Goal: Communication & Community: Answer question/provide support

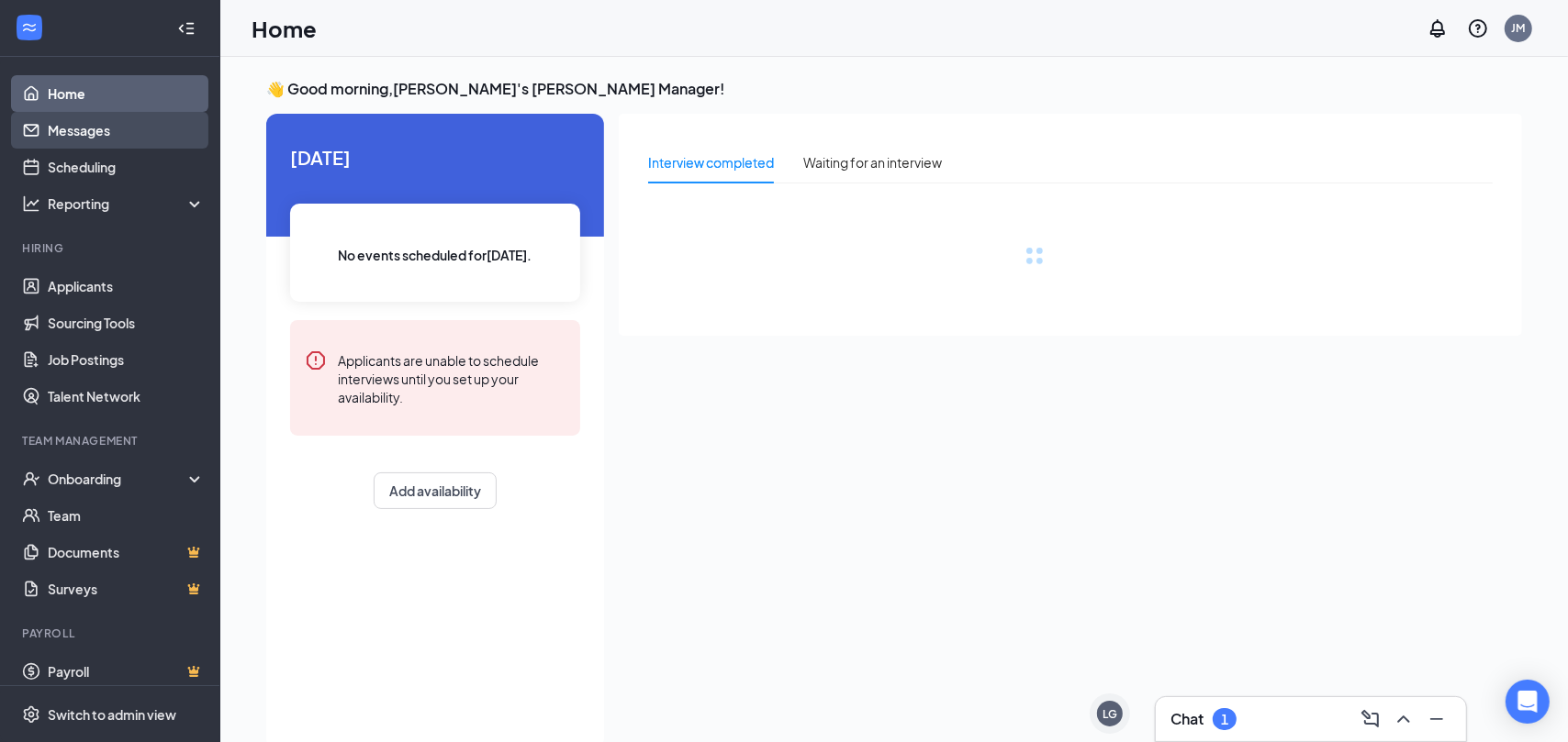
click at [90, 126] on link "Messages" at bounding box center [127, 130] width 157 height 37
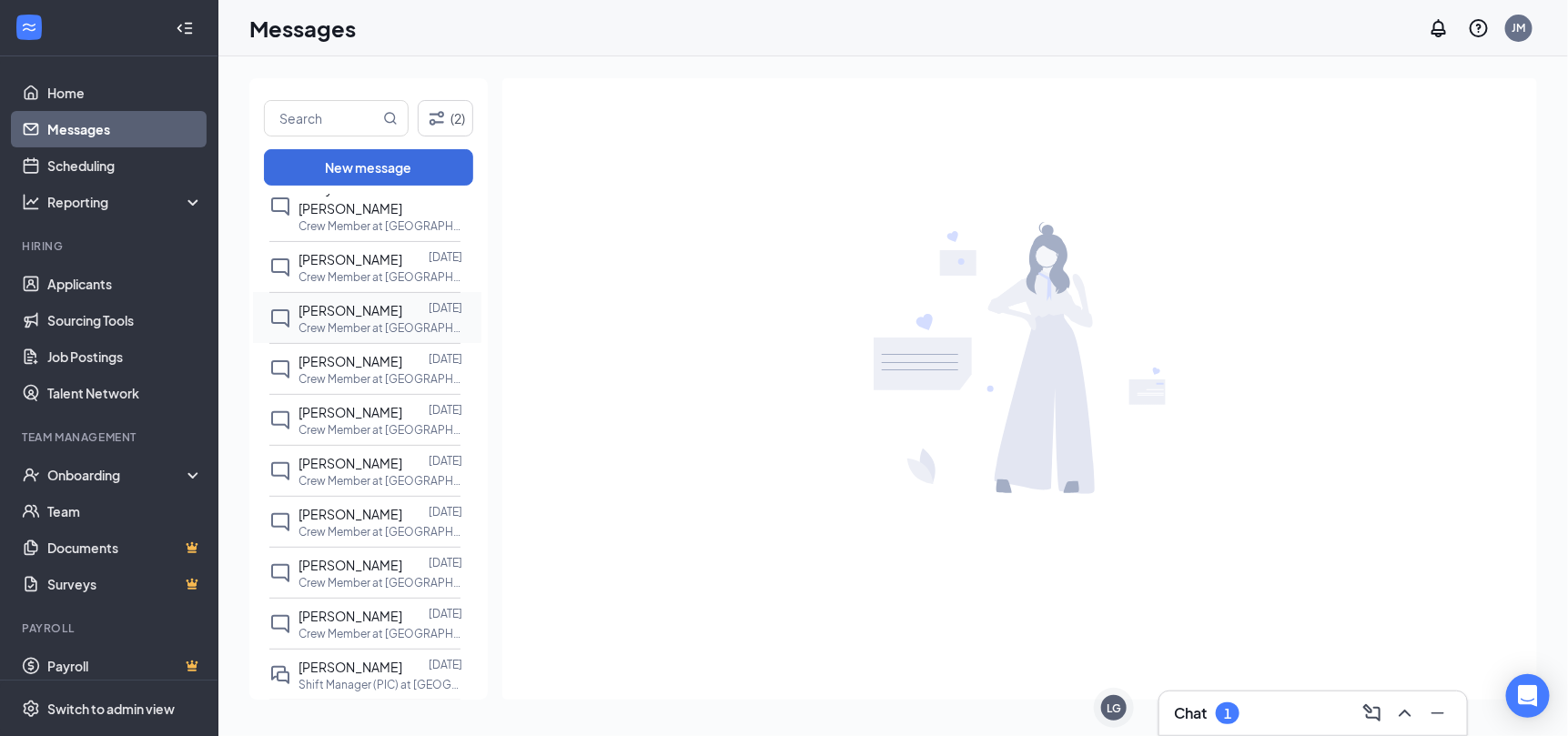
scroll to position [272, 0]
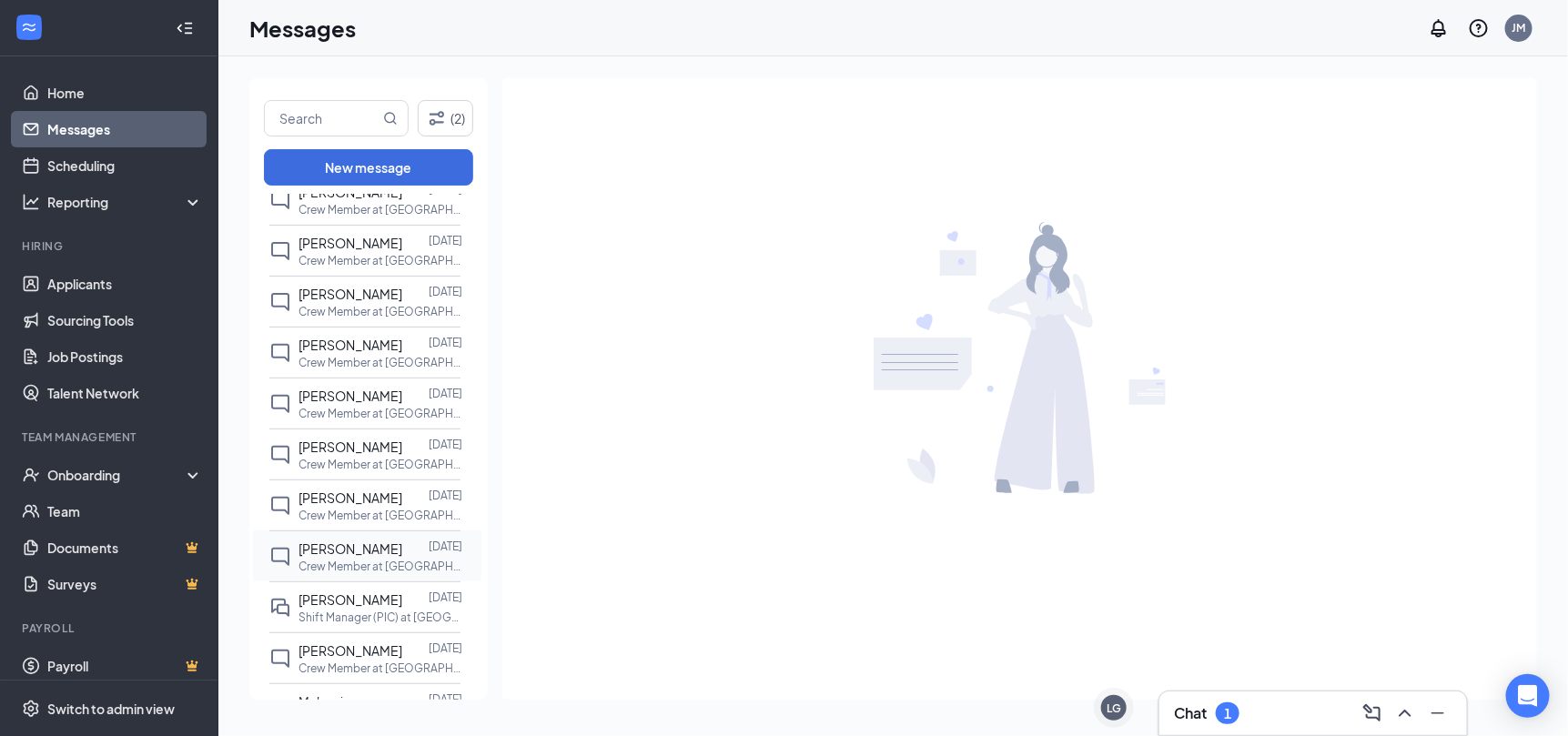
click at [413, 538] on div at bounding box center [415, 548] width 27 height 20
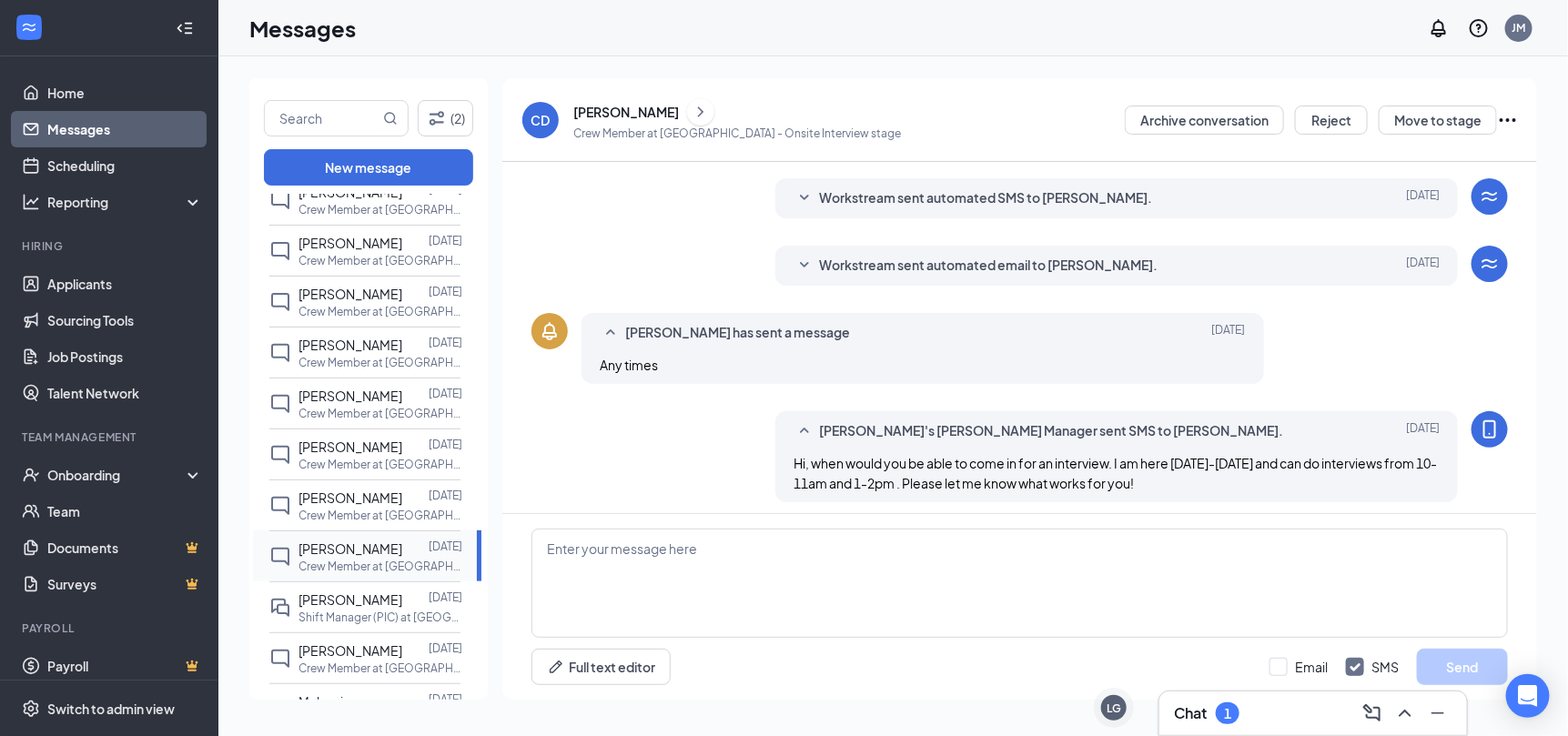
scroll to position [307, 0]
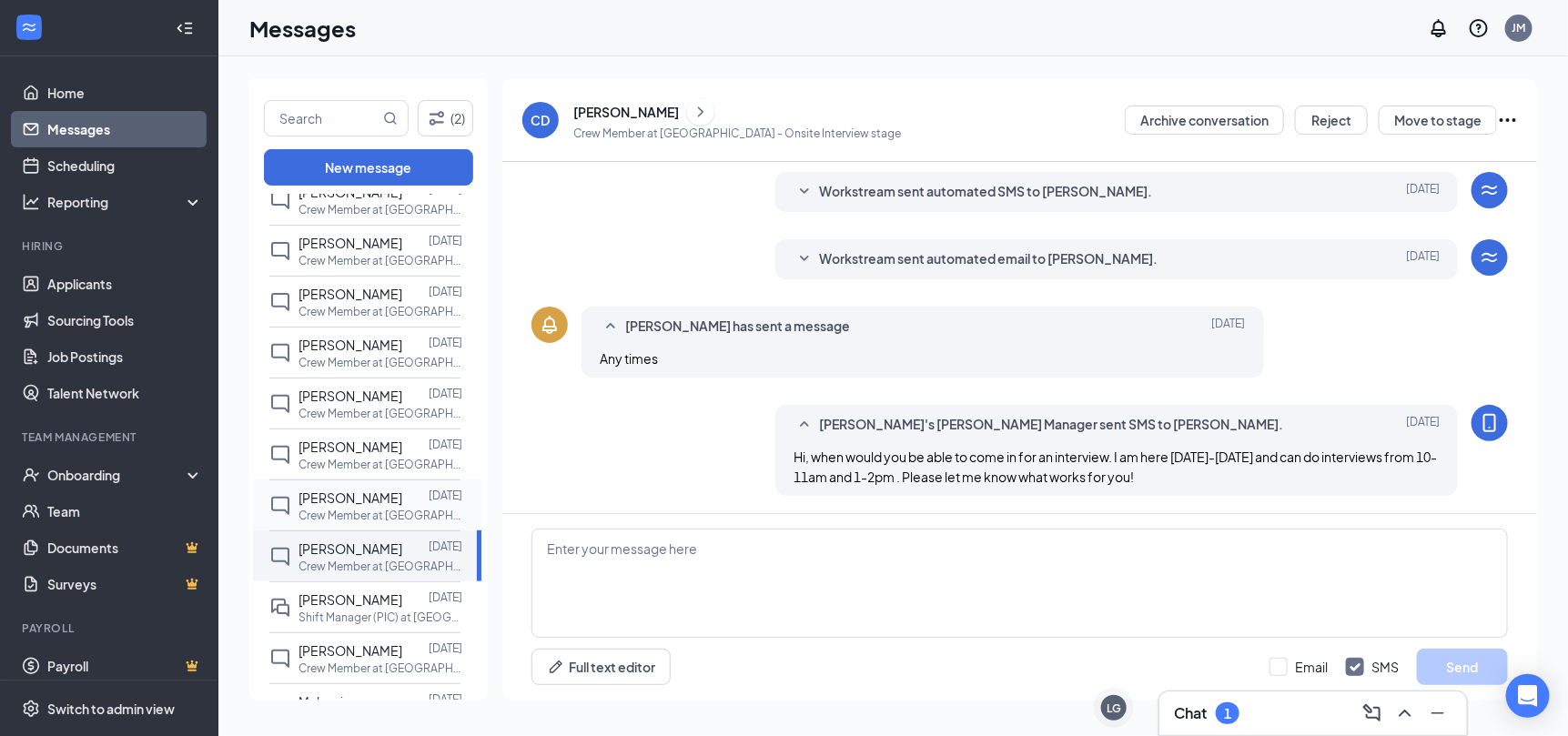
click at [403, 488] on div at bounding box center [415, 498] width 27 height 20
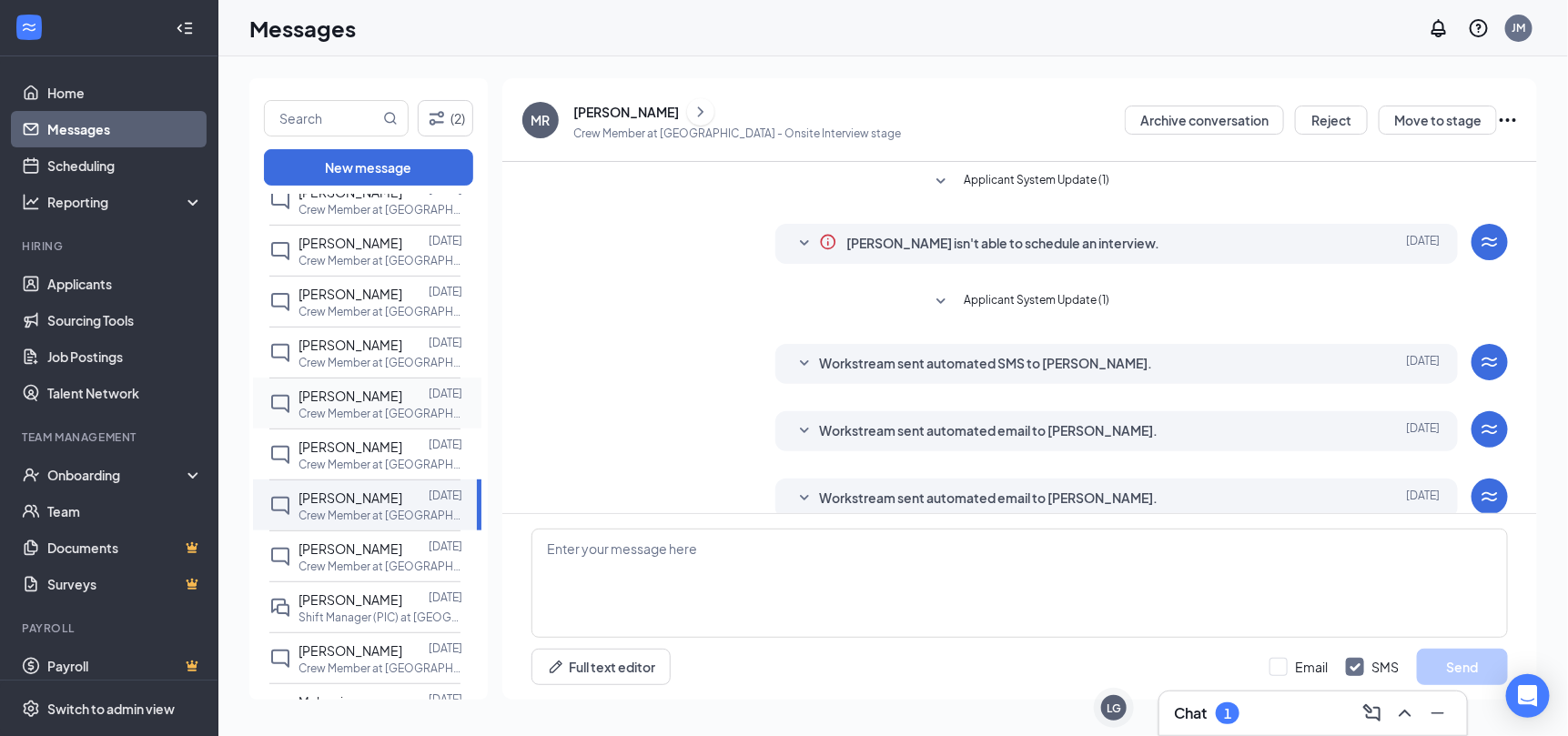
scroll to position [189, 0]
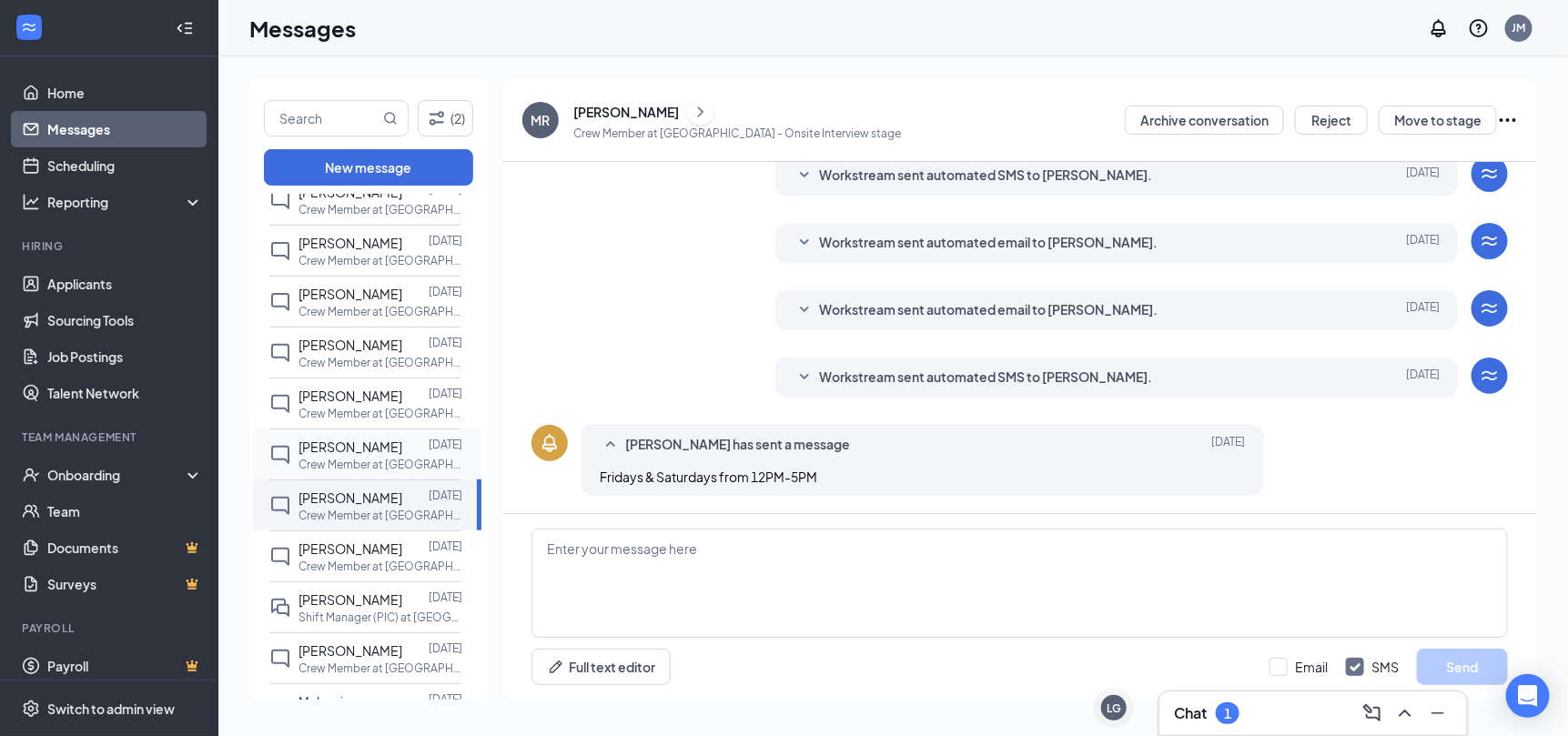
click at [365, 457] on p "Crew Member at [GEOGRAPHIC_DATA]" at bounding box center [380, 464] width 164 height 16
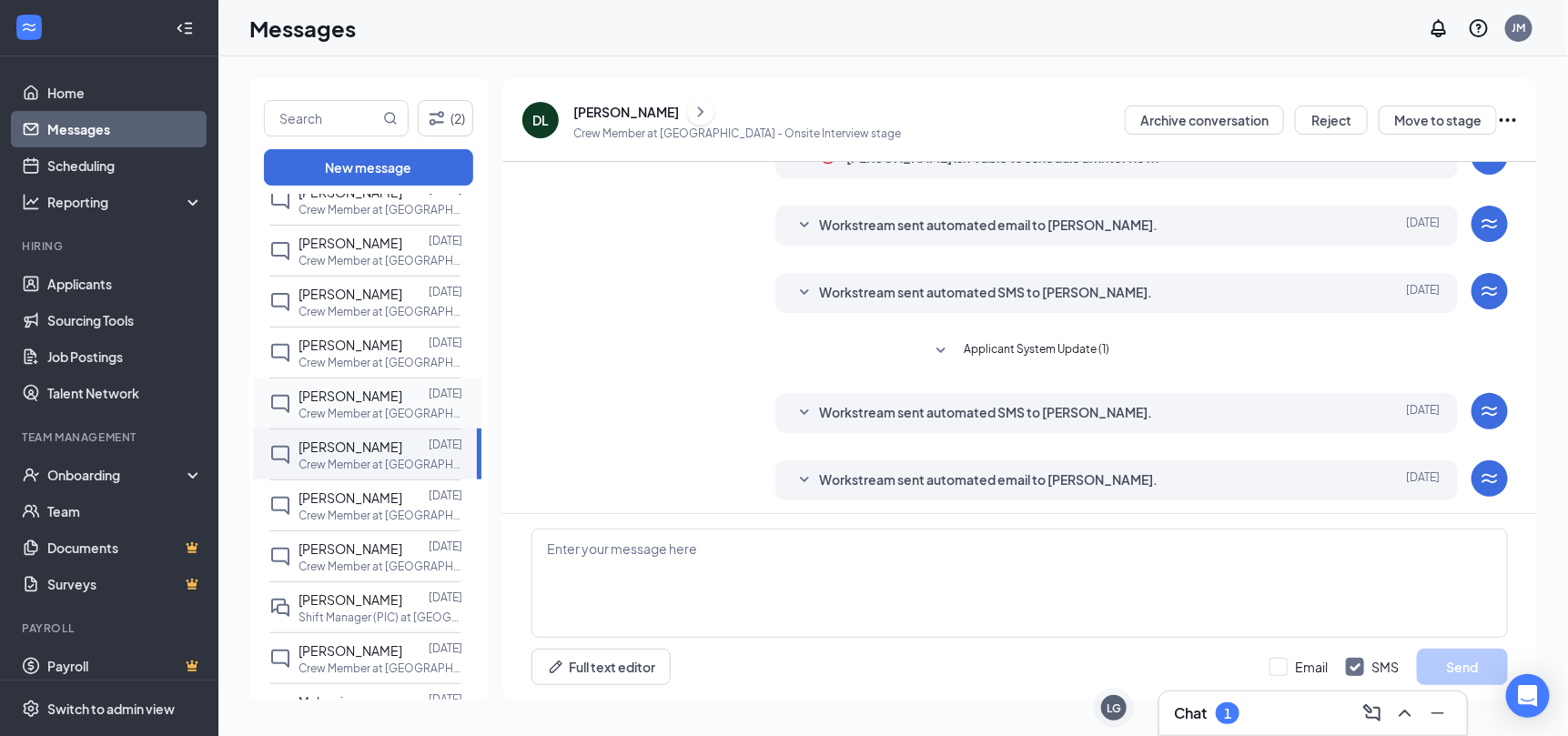
scroll to position [90, 0]
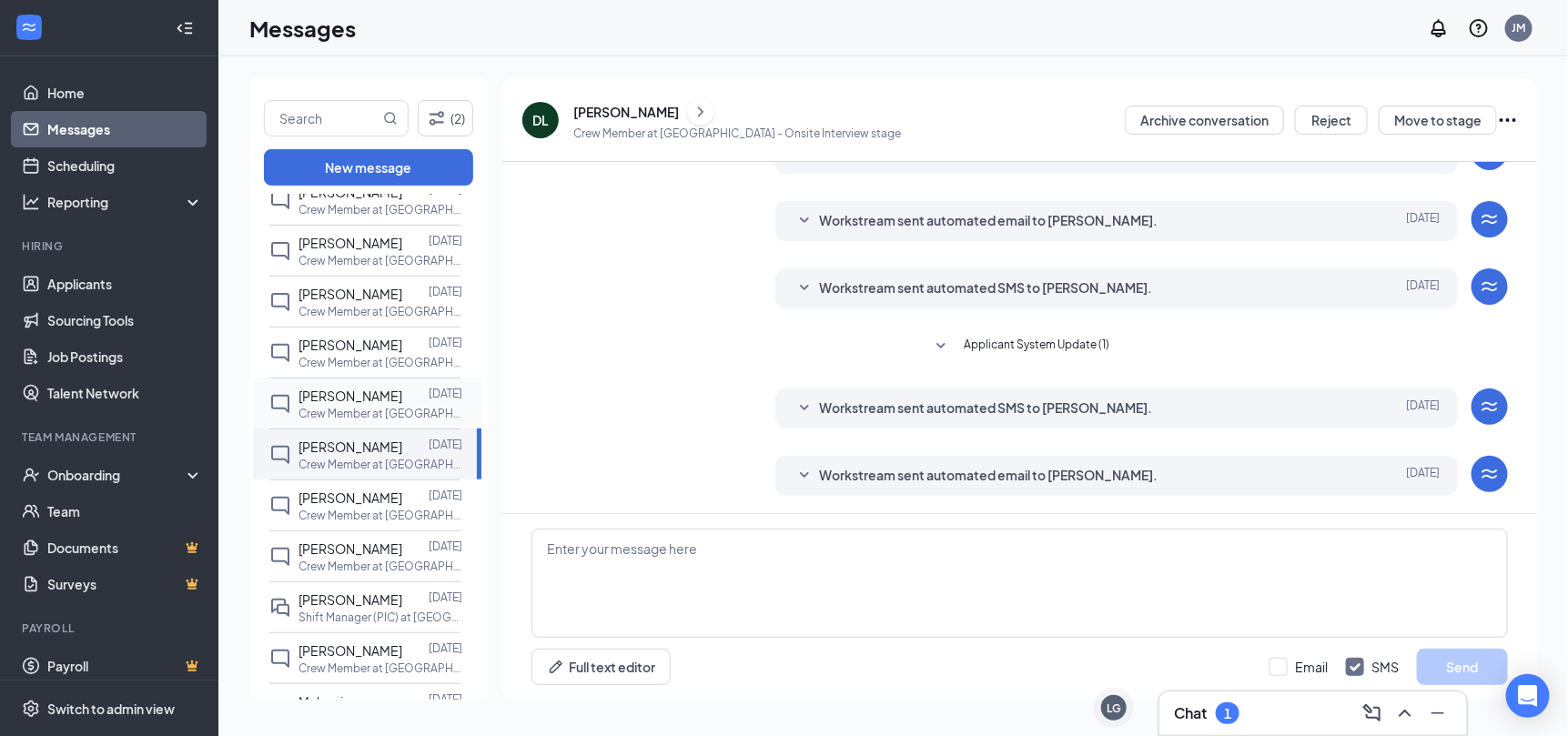
click at [365, 385] on div "[PERSON_NAME]" at bounding box center [350, 395] width 103 height 20
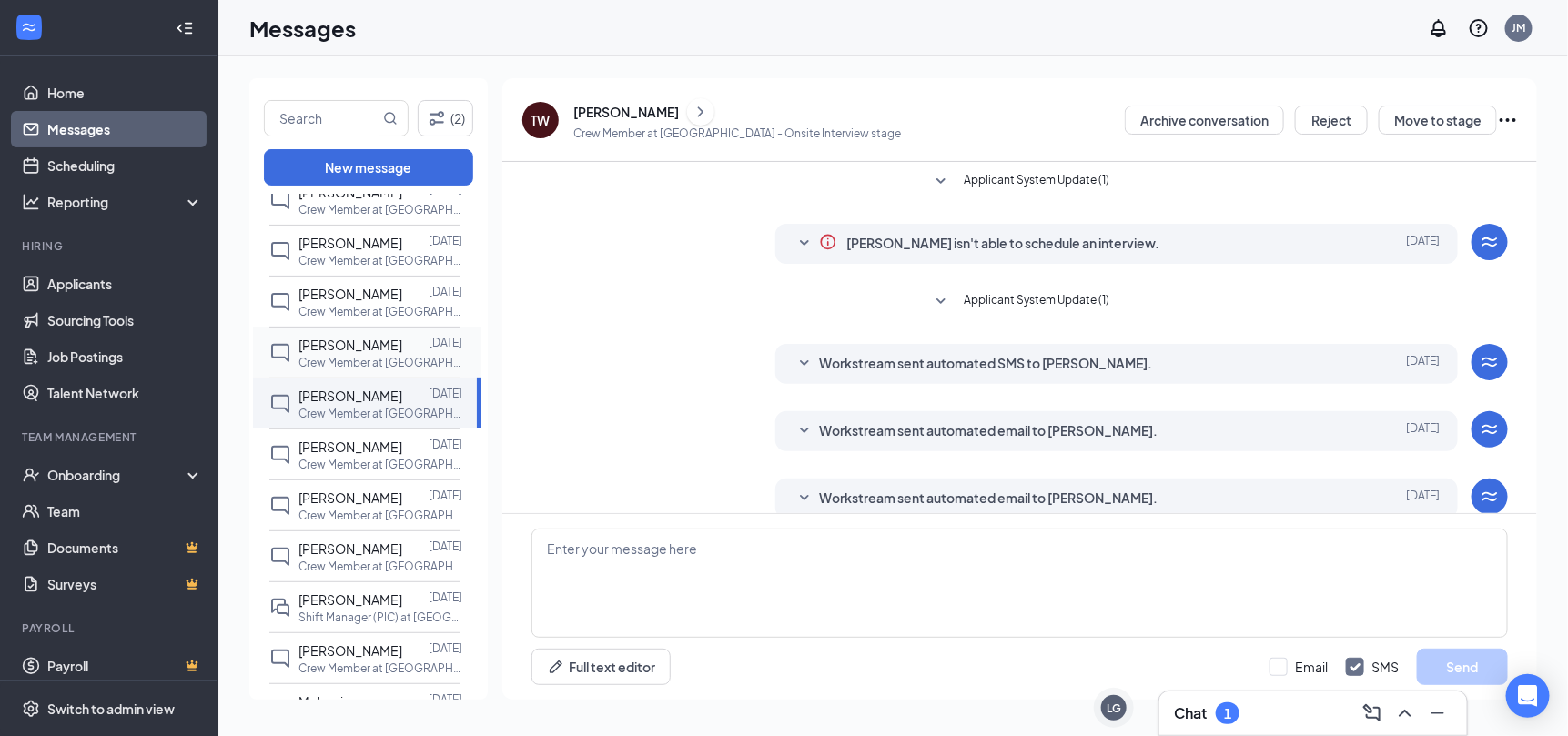
scroll to position [156, 0]
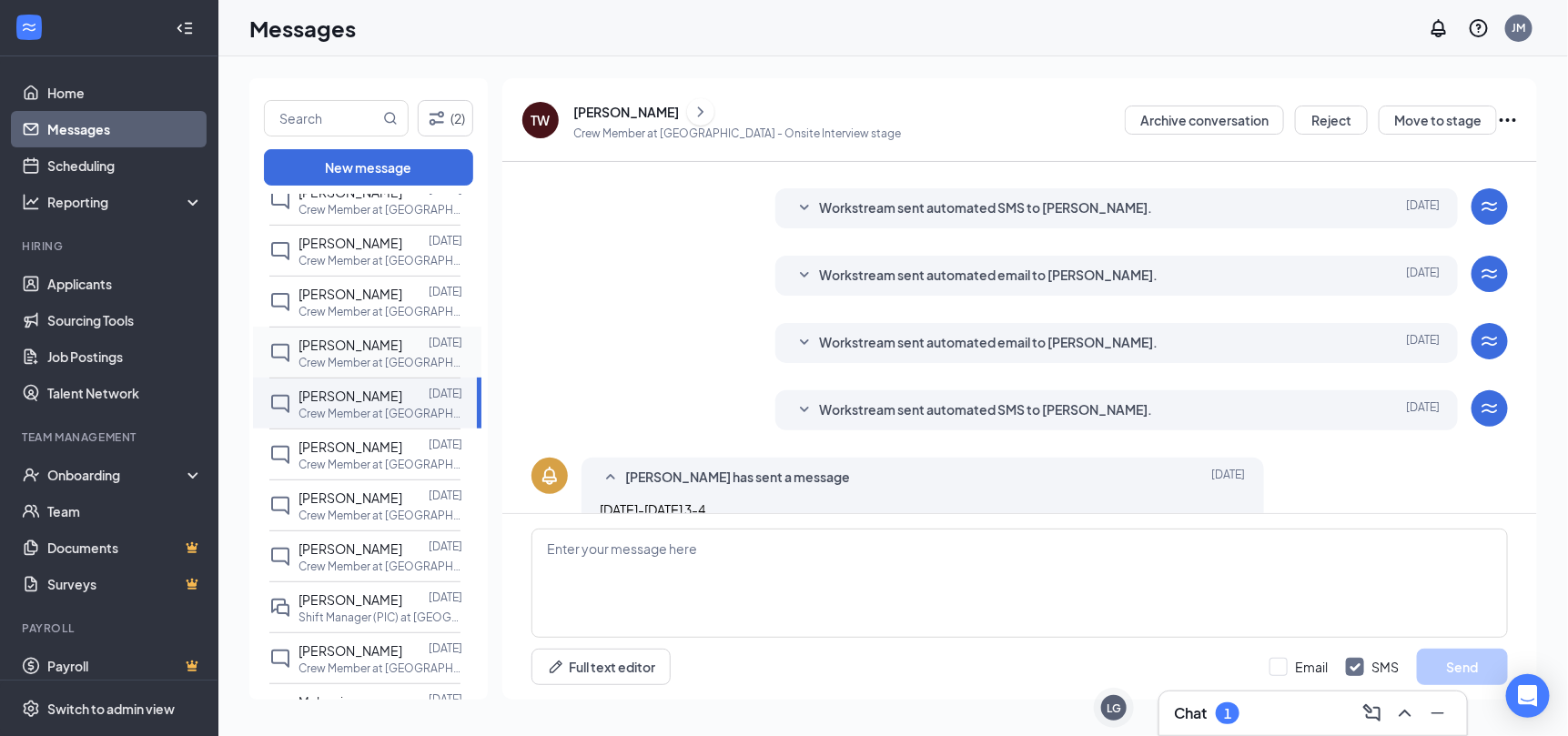
click at [364, 355] on p "Crew Member at [GEOGRAPHIC_DATA]" at bounding box center [380, 363] width 164 height 16
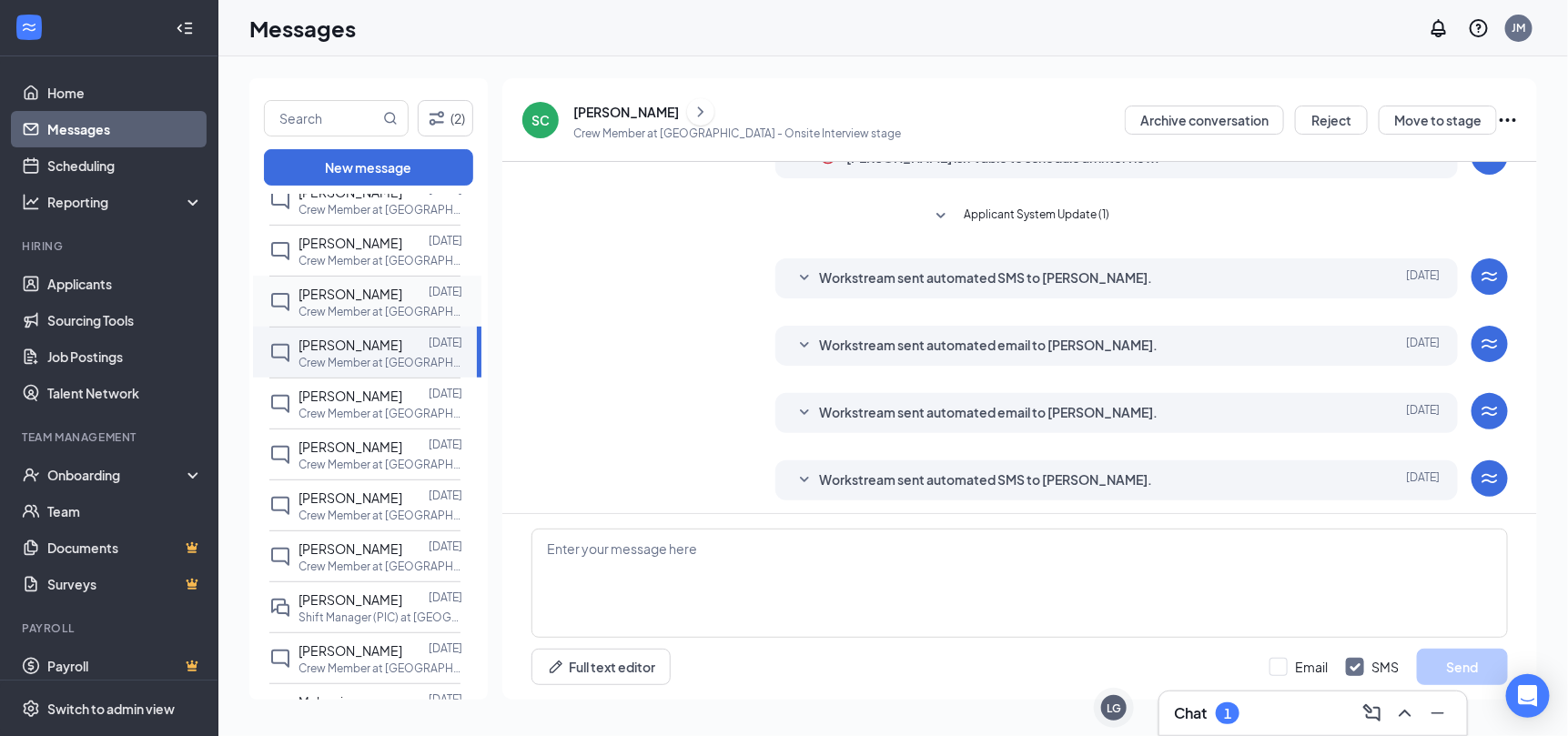
scroll to position [90, 0]
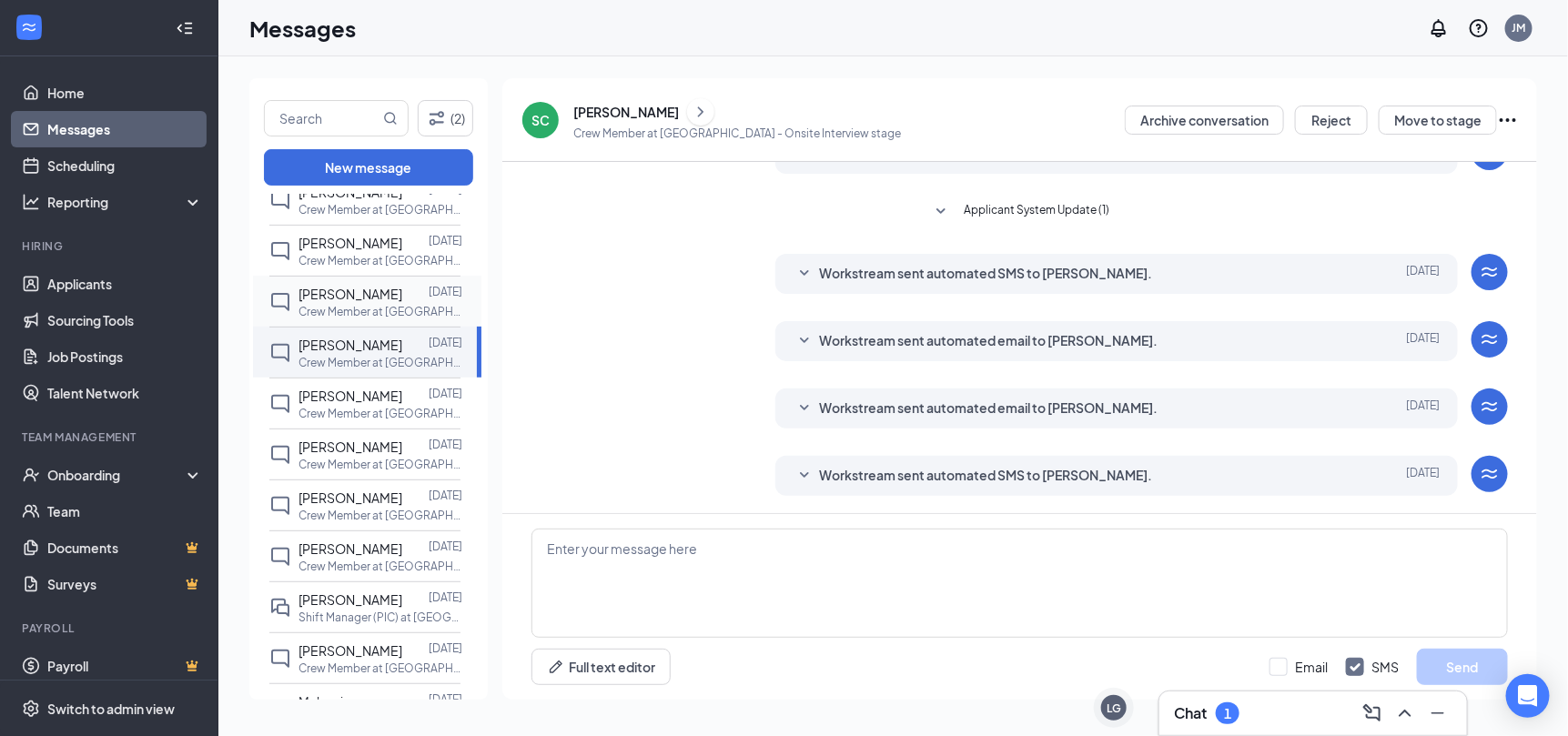
click at [368, 304] on p "Crew Member at [GEOGRAPHIC_DATA]" at bounding box center [380, 311] width 164 height 16
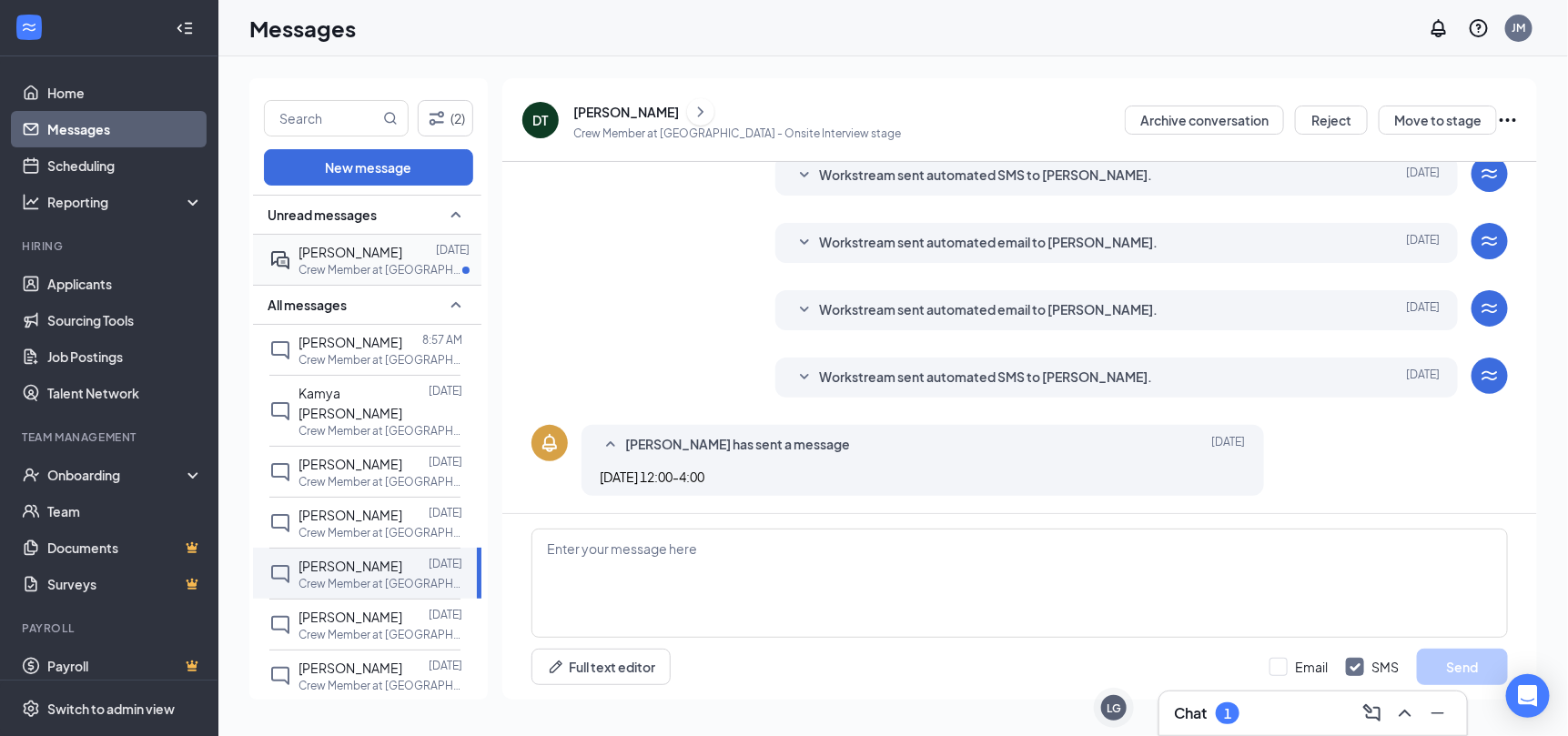
click at [369, 260] on div "[PERSON_NAME]" at bounding box center [350, 252] width 103 height 20
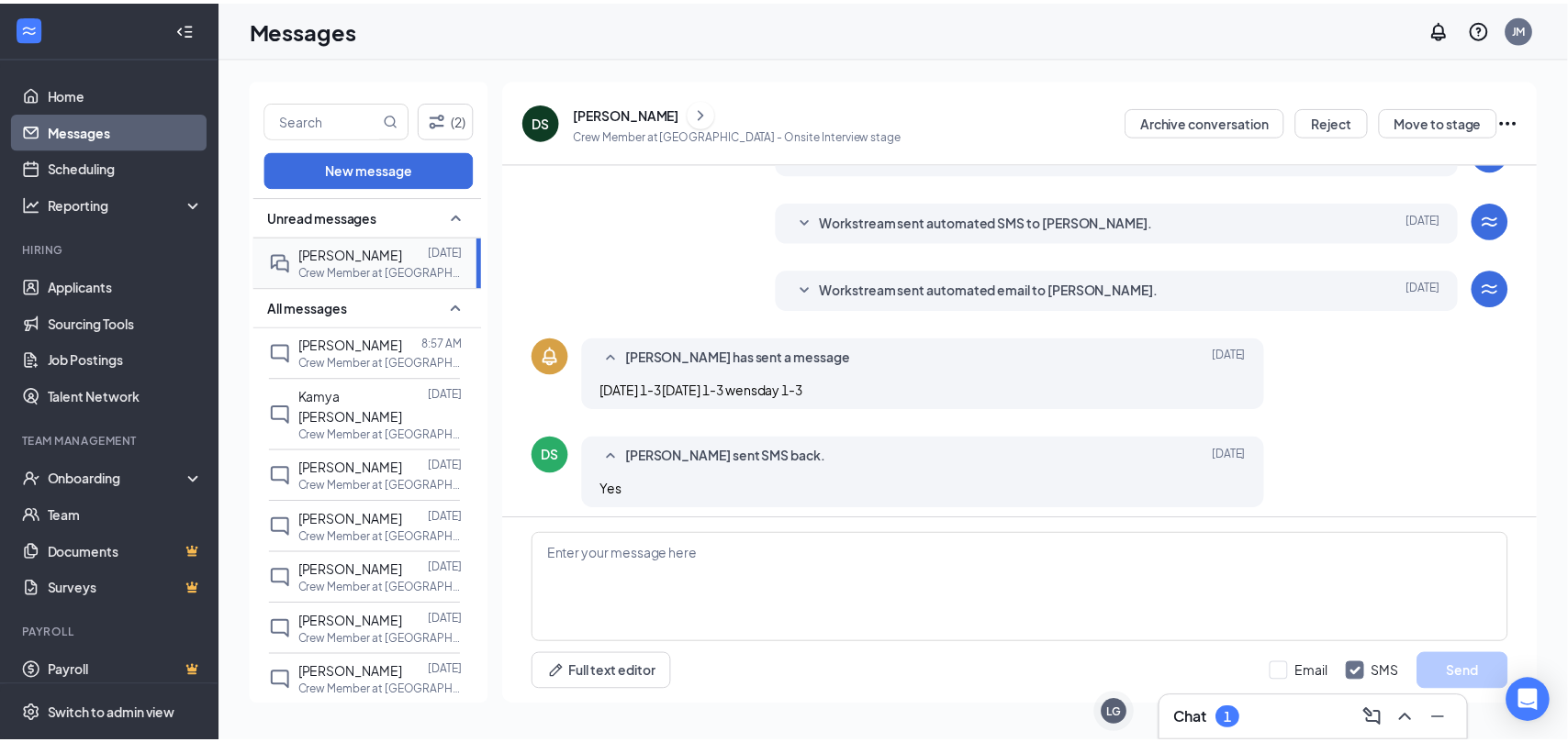
scroll to position [288, 0]
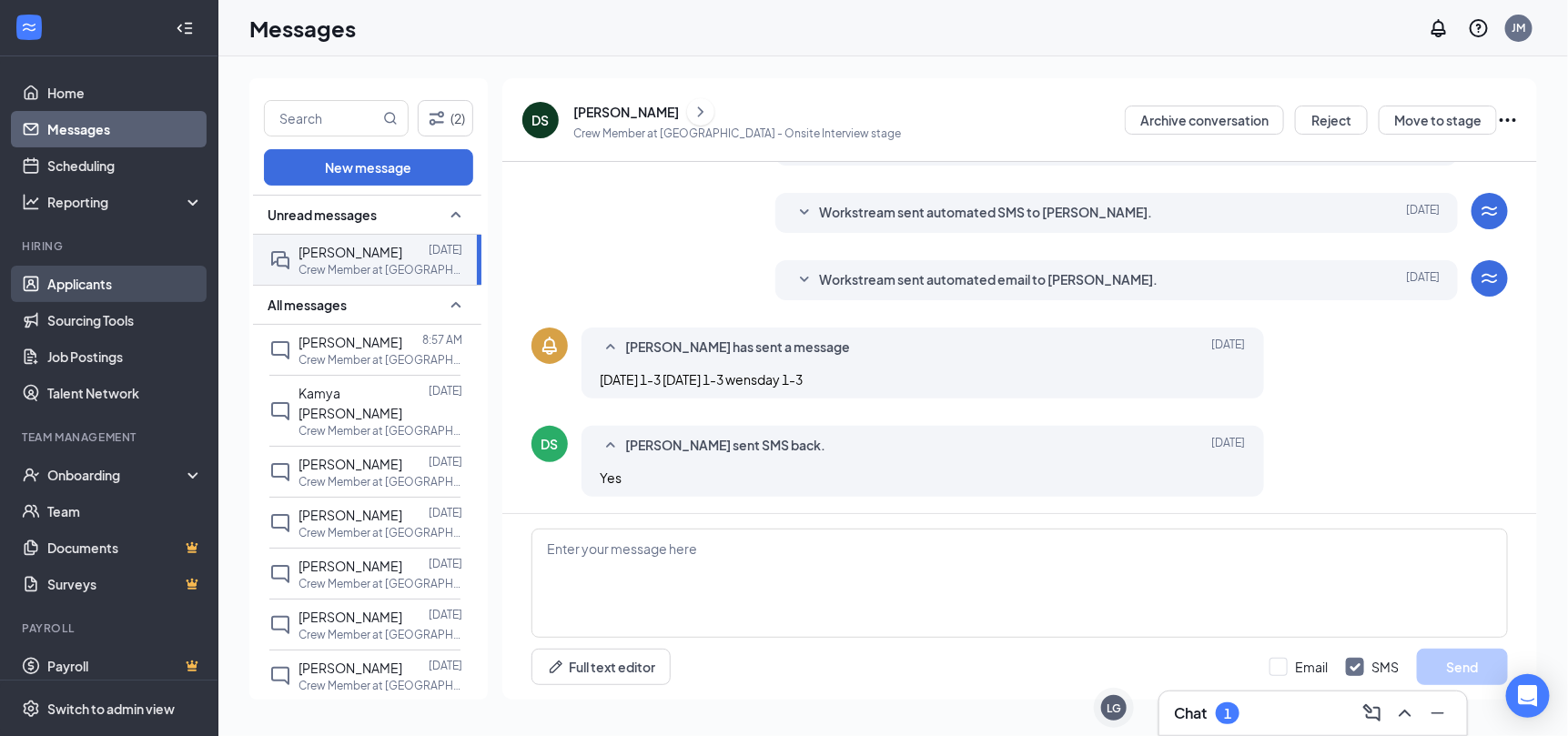
click at [118, 274] on link "Applicants" at bounding box center [125, 284] width 156 height 37
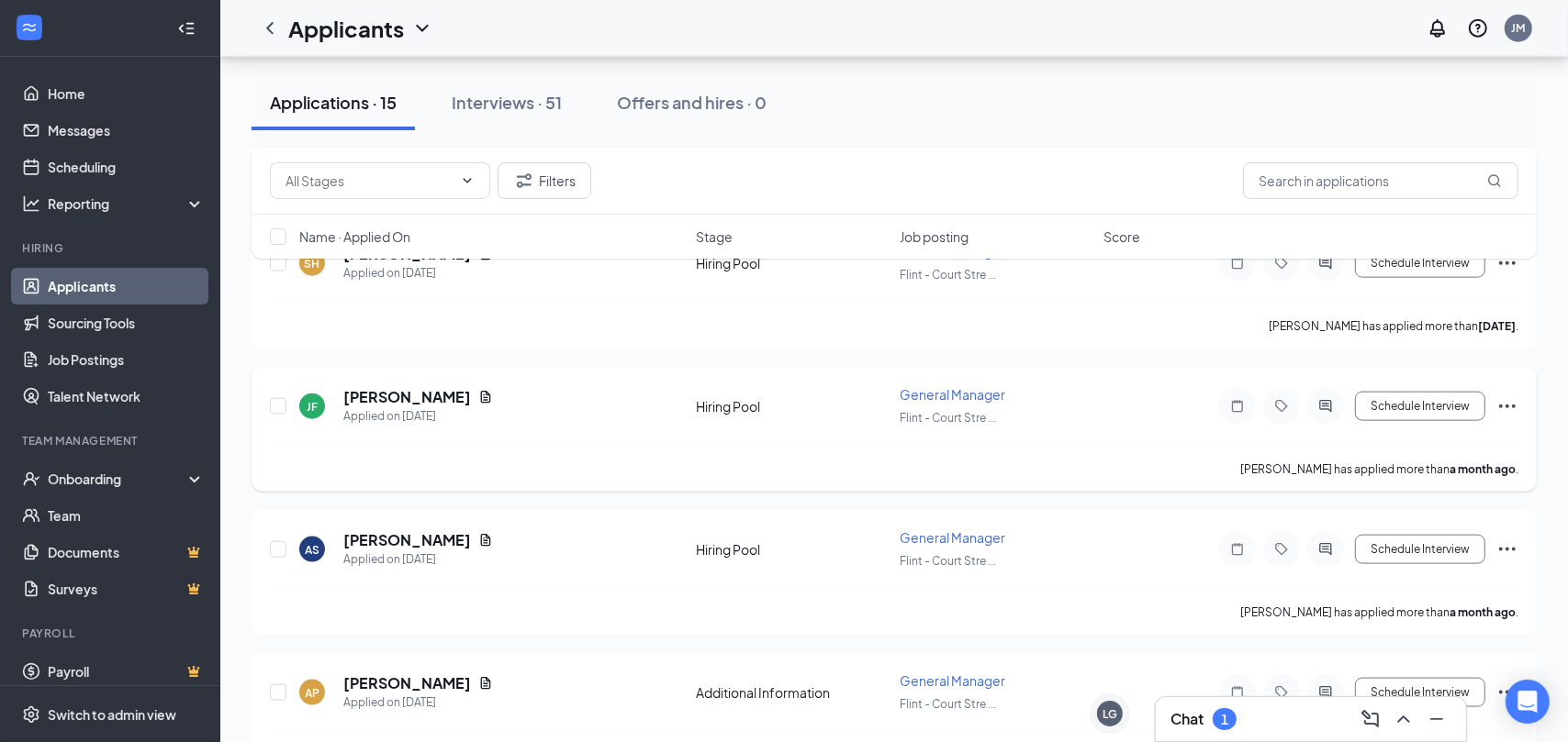
scroll to position [1833, 0]
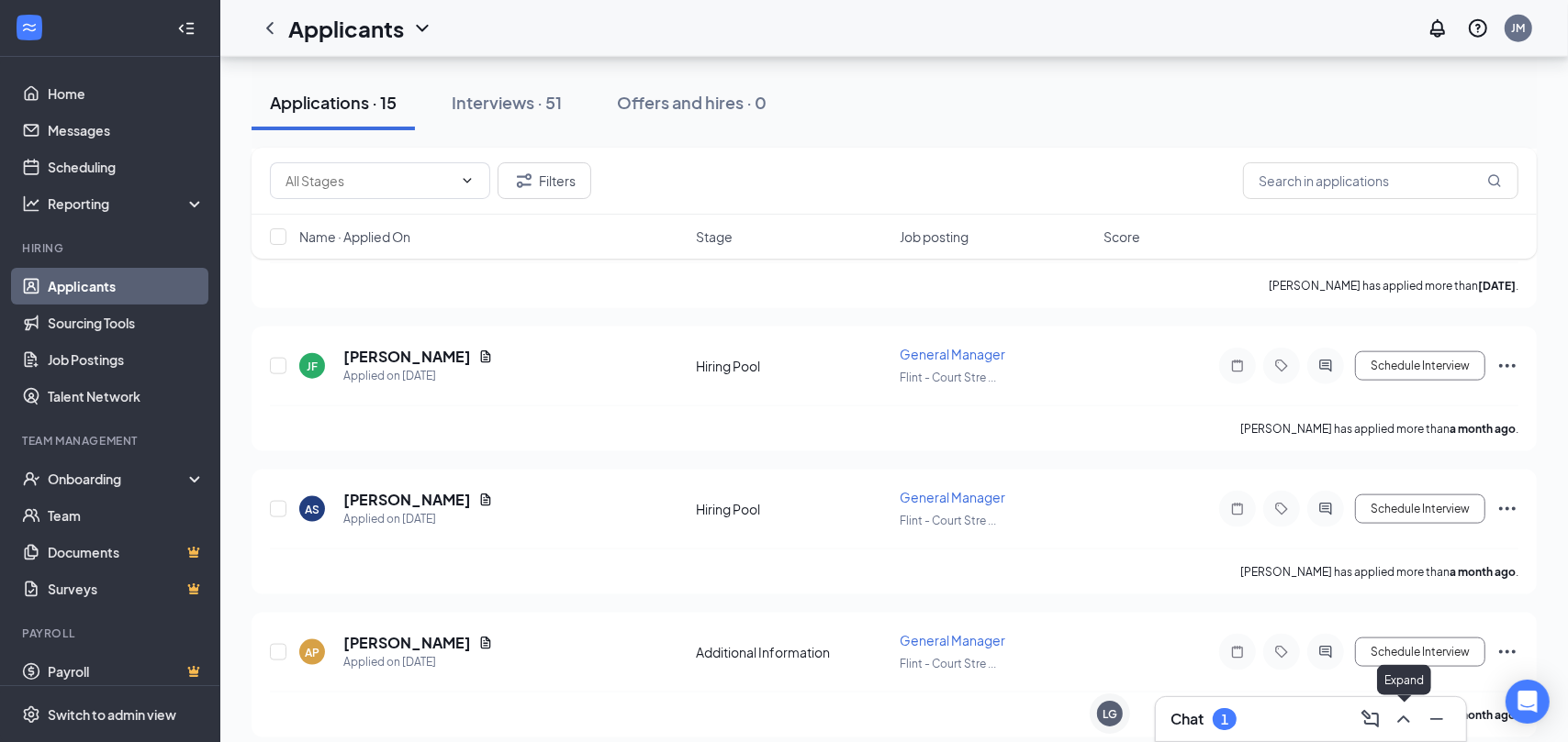
click at [1393, 712] on icon "ChevronUp" at bounding box center [1404, 719] width 22 height 22
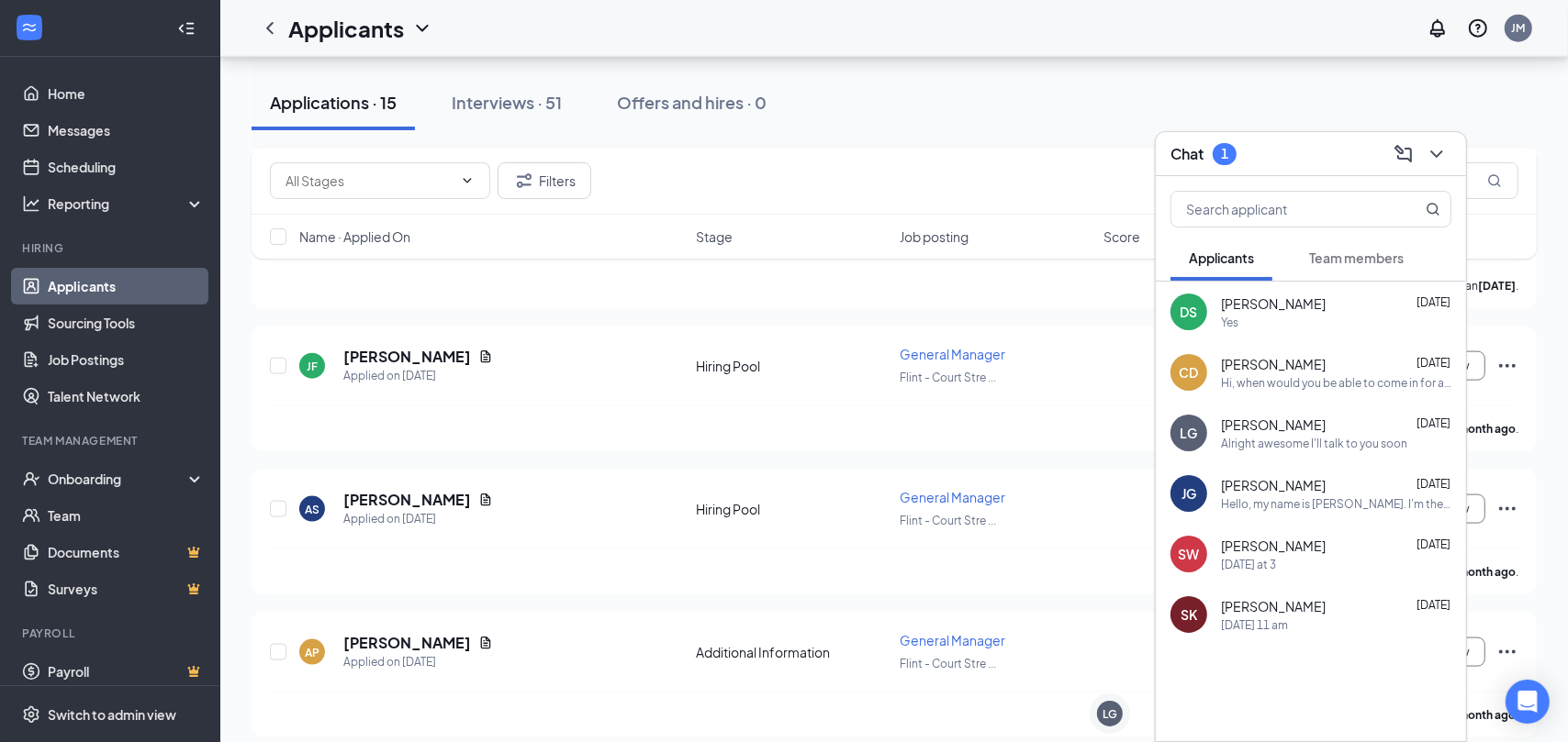
click at [1269, 437] on div "Alright awesome I'll talk to you soon" at bounding box center [1314, 443] width 187 height 16
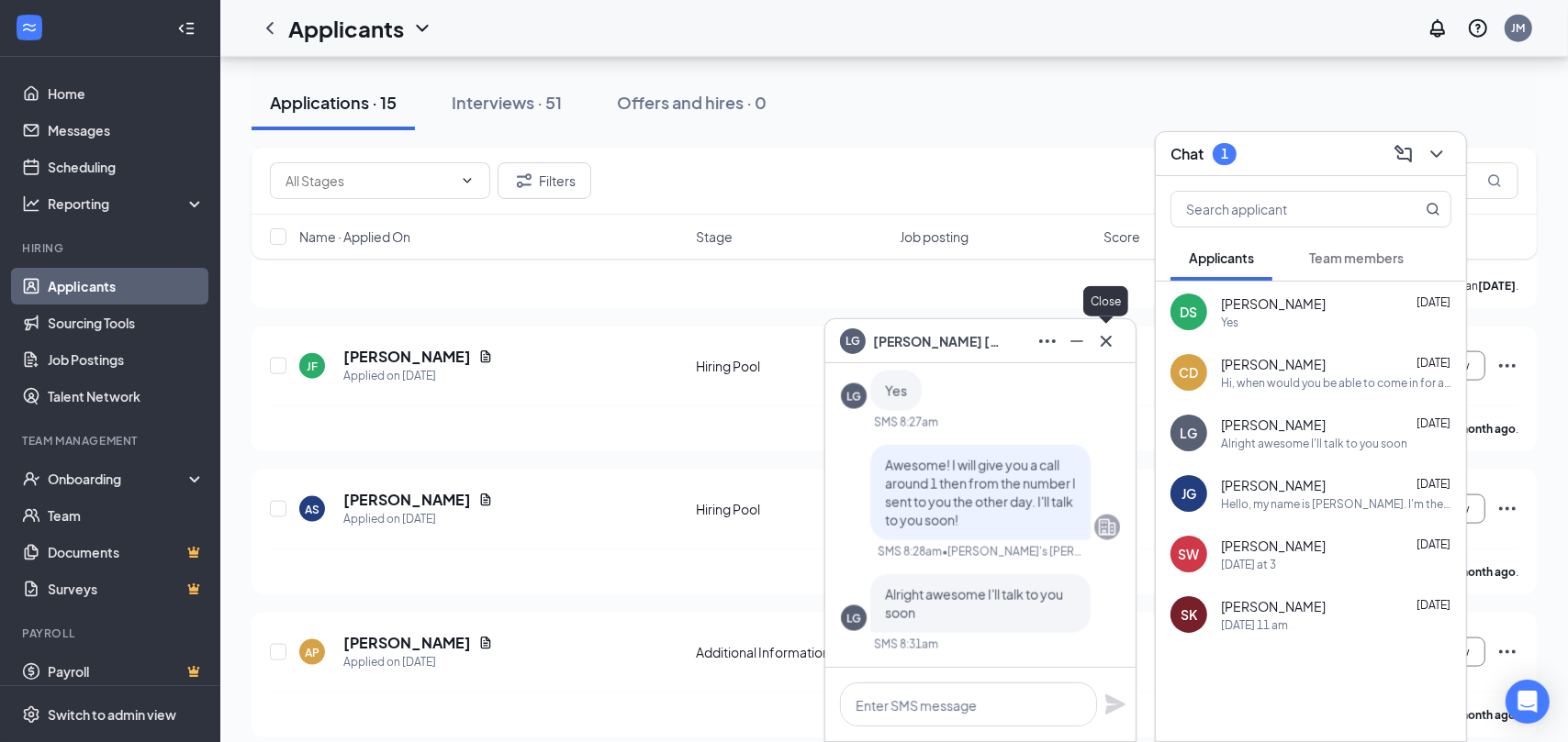
click at [1116, 341] on icon "Cross" at bounding box center [1106, 341] width 22 height 22
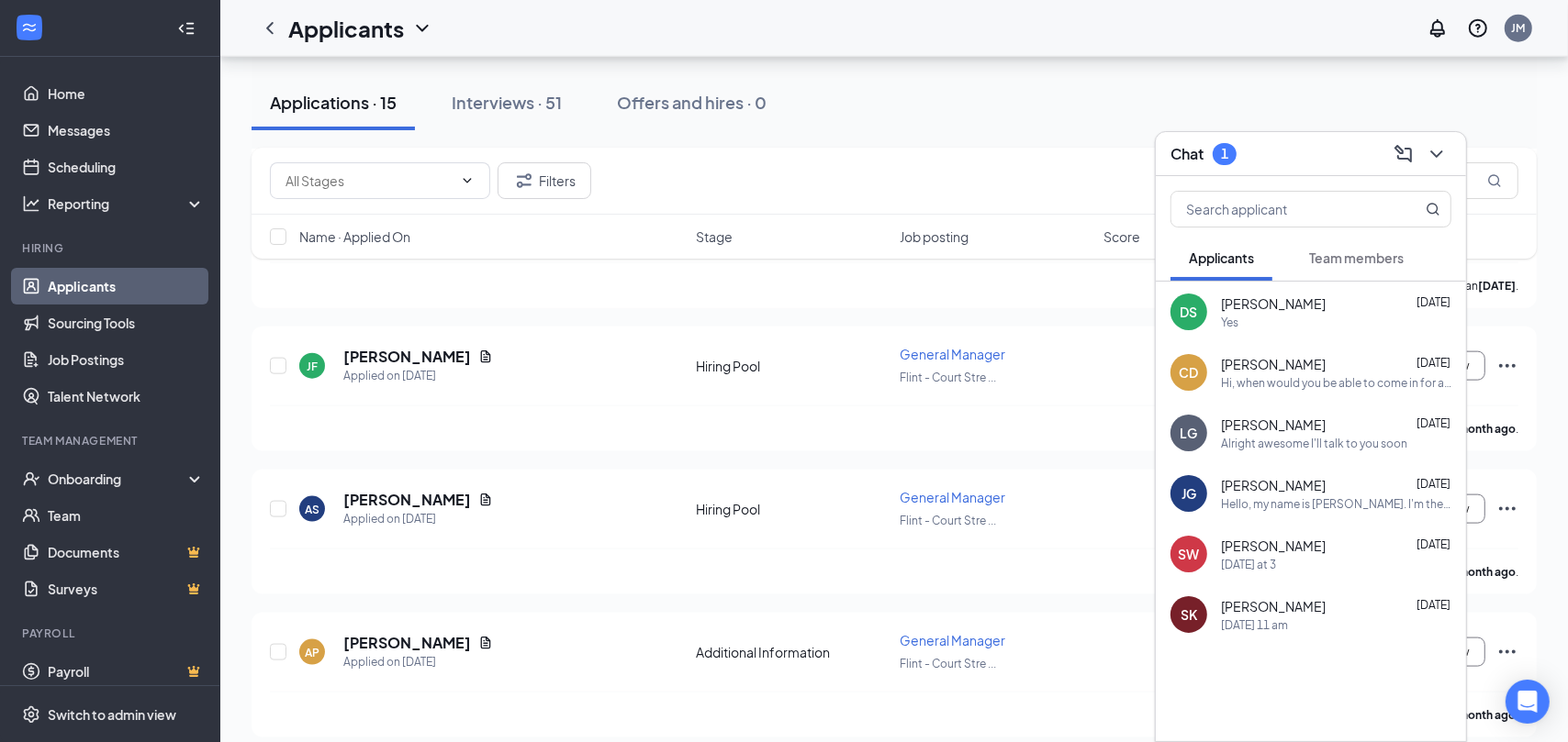
click at [1303, 319] on div "Yes" at bounding box center [1335, 322] width 230 height 16
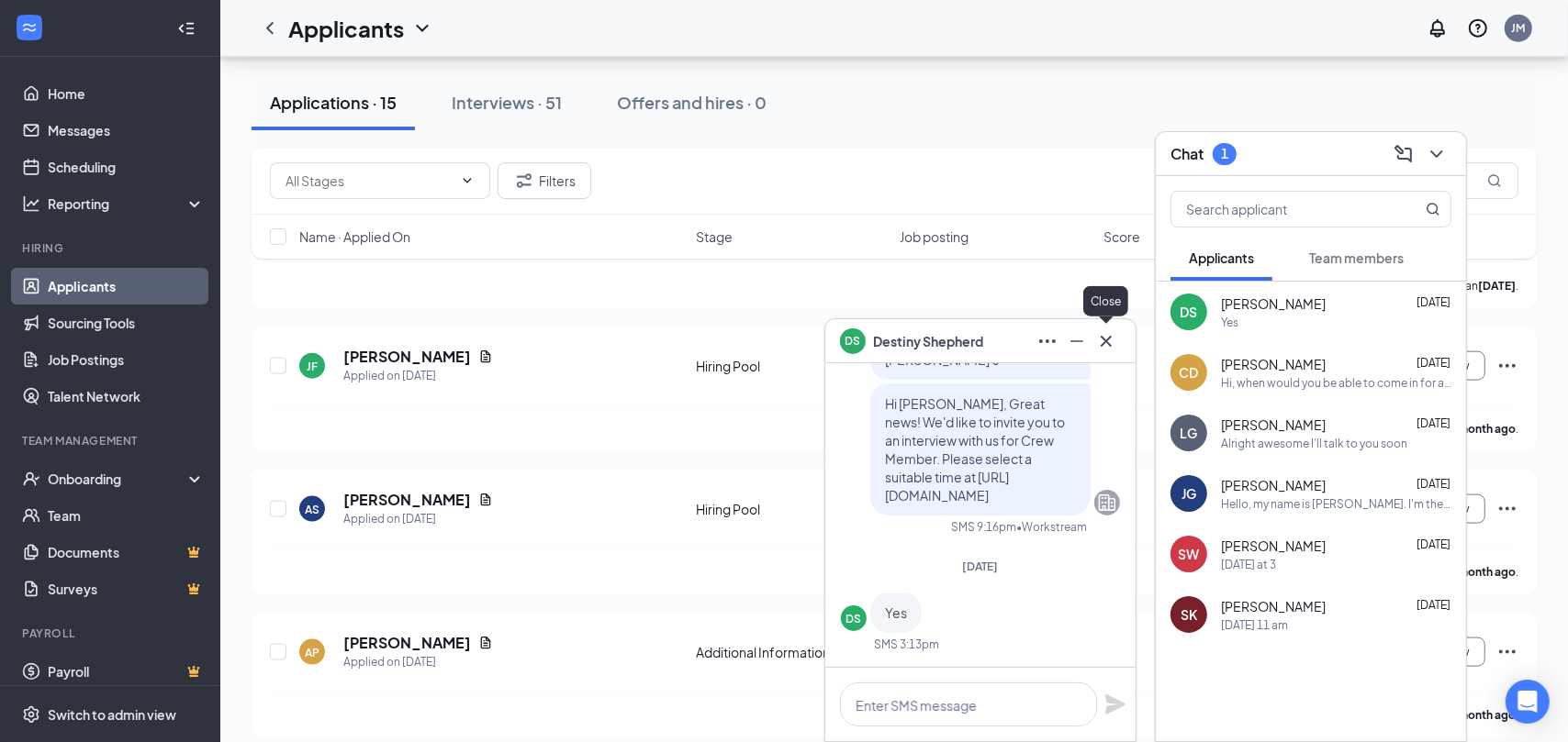
click at [1118, 342] on button at bounding box center [1106, 341] width 30 height 30
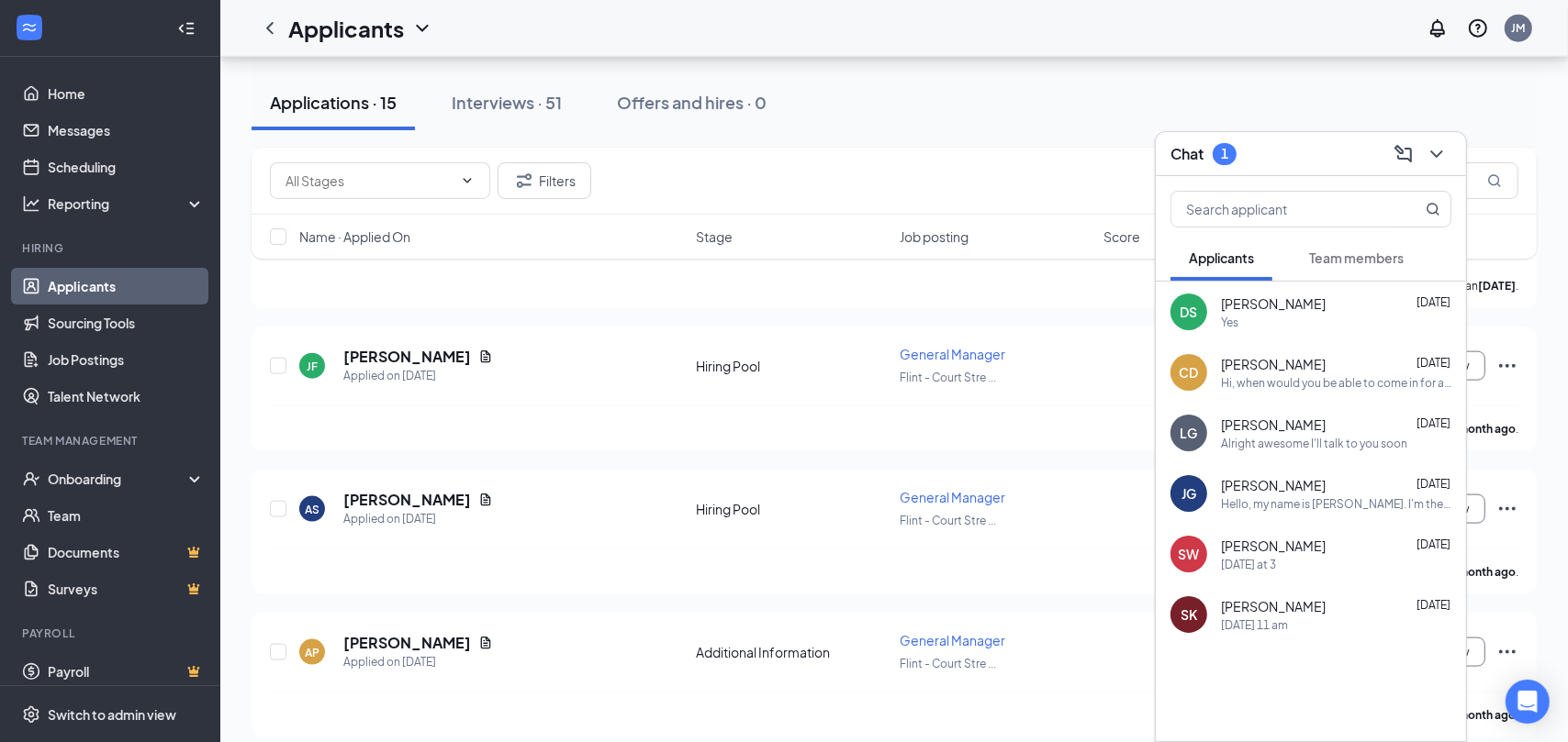
click at [1261, 345] on div "CD [PERSON_NAME] [DATE] Hi, when would you be able to come in for an interview.…" at bounding box center [1310, 373] width 310 height 61
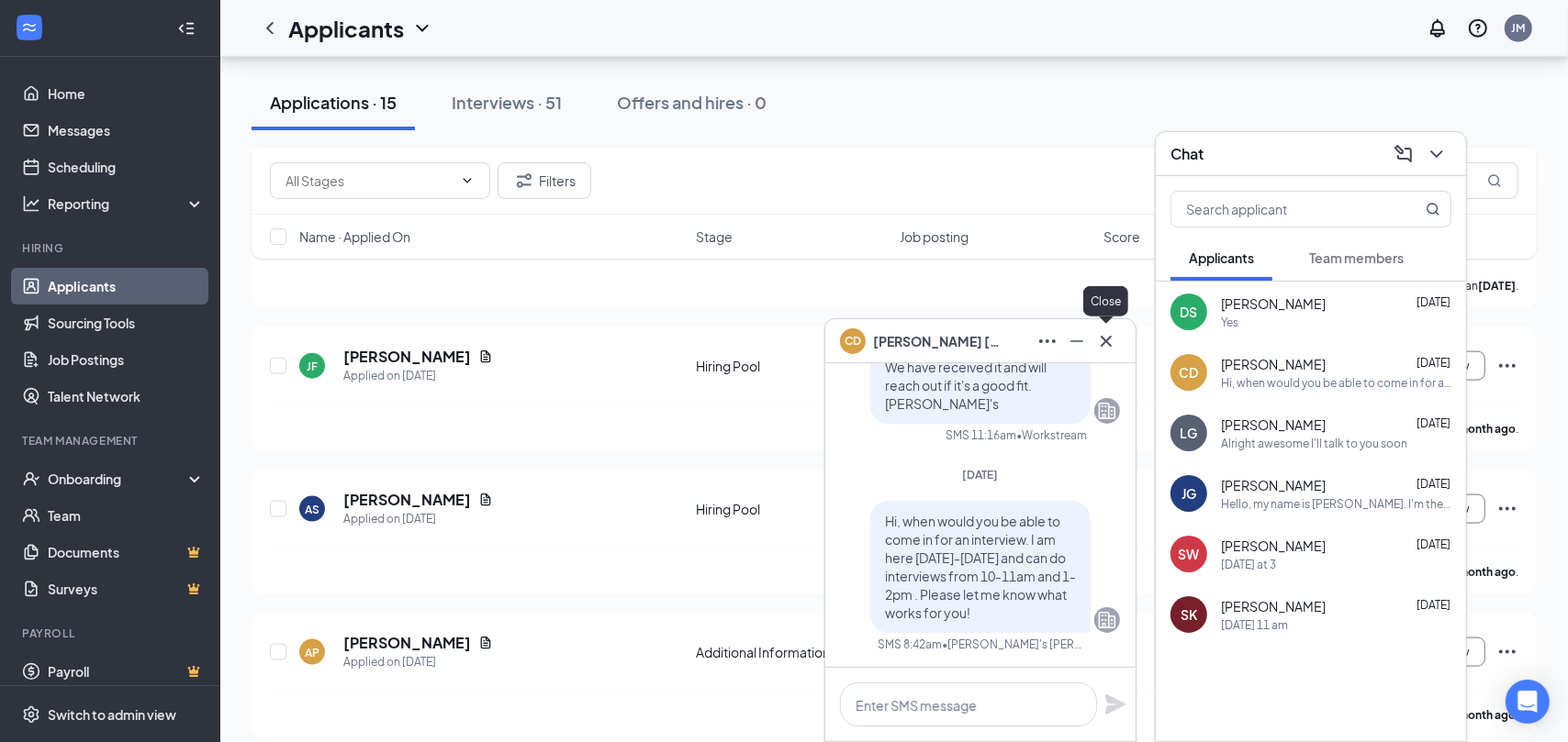
click at [1111, 339] on icon "Cross" at bounding box center [1106, 341] width 22 height 22
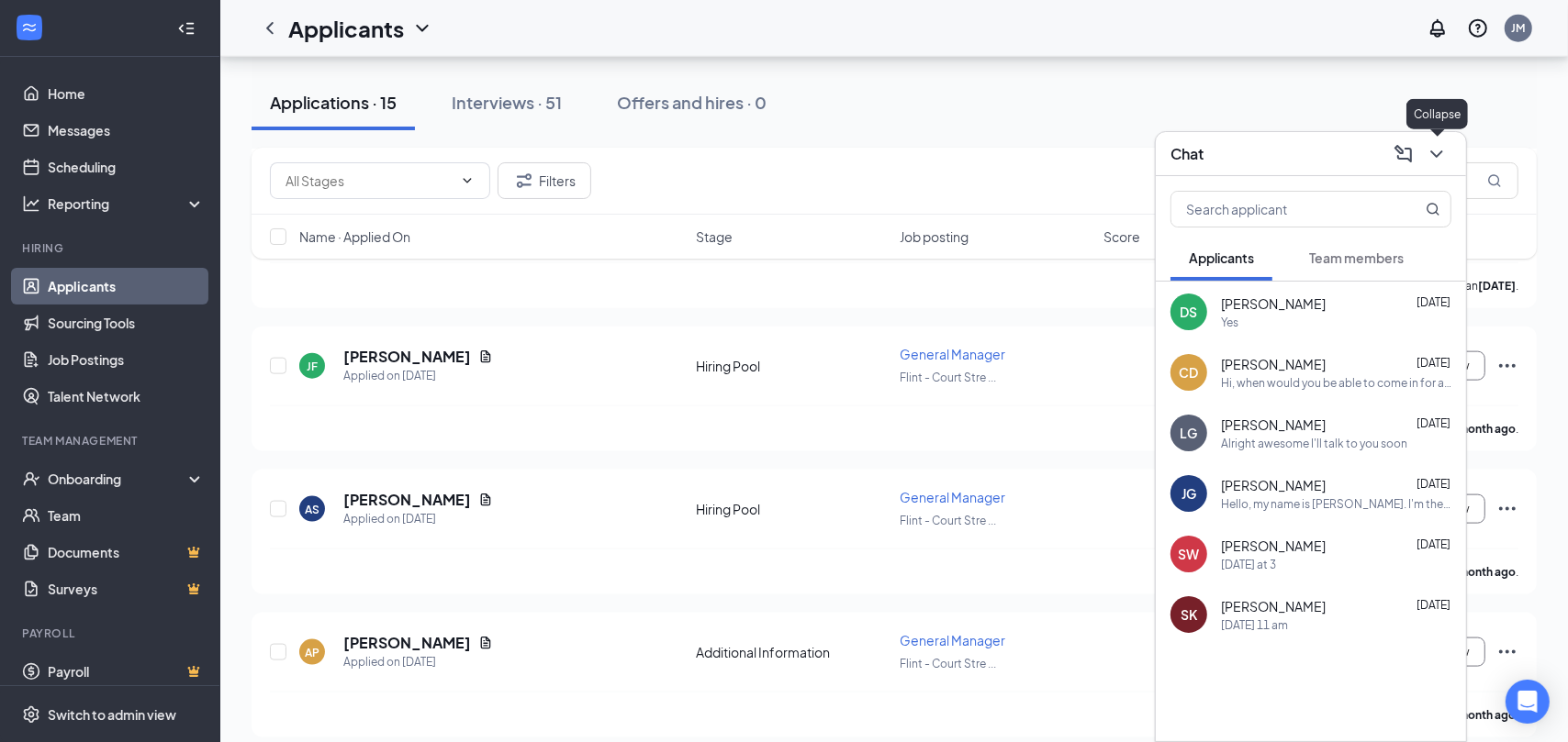
click at [1436, 159] on icon "ChevronDown" at bounding box center [1437, 154] width 22 height 22
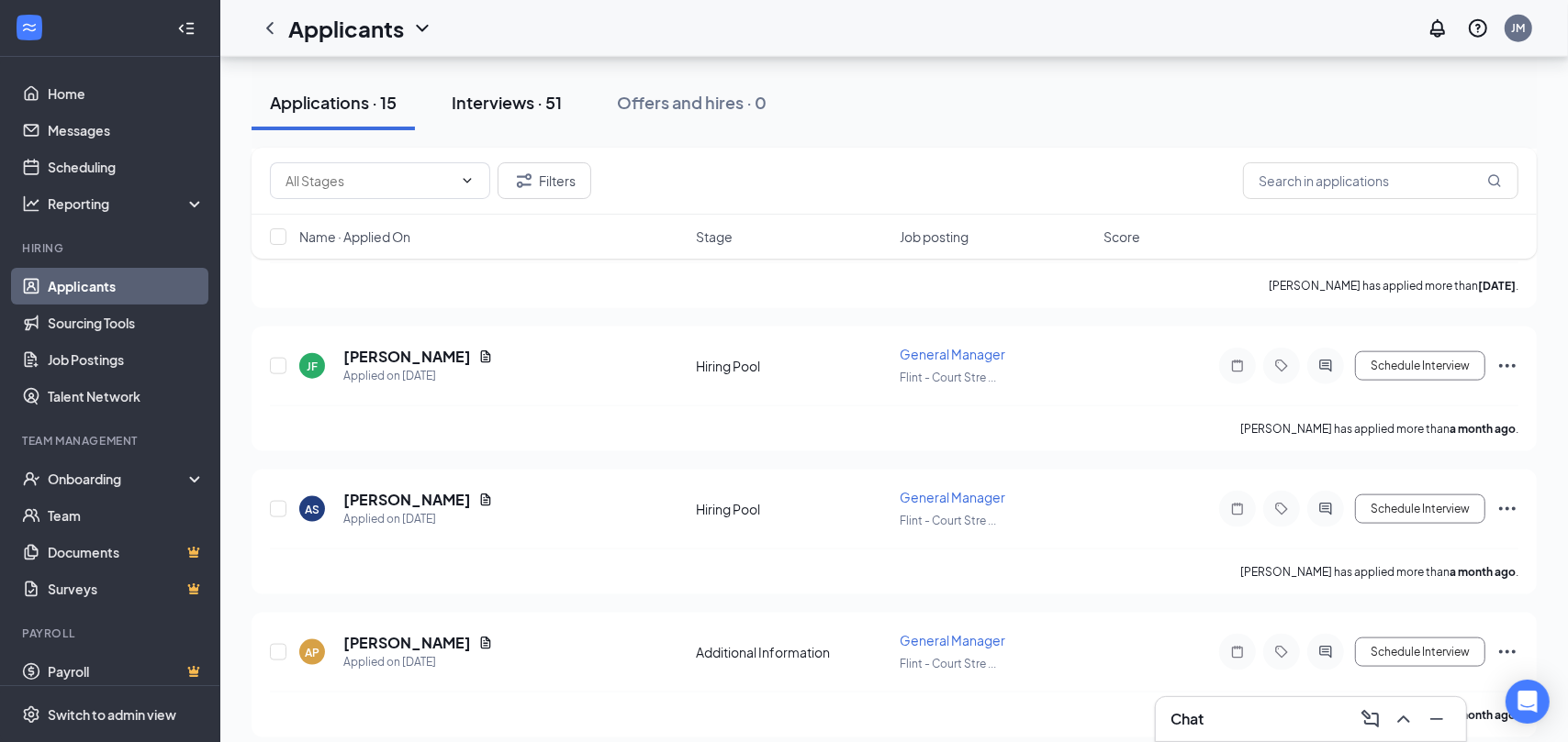
click at [525, 107] on div "Interviews · 51" at bounding box center [506, 102] width 110 height 23
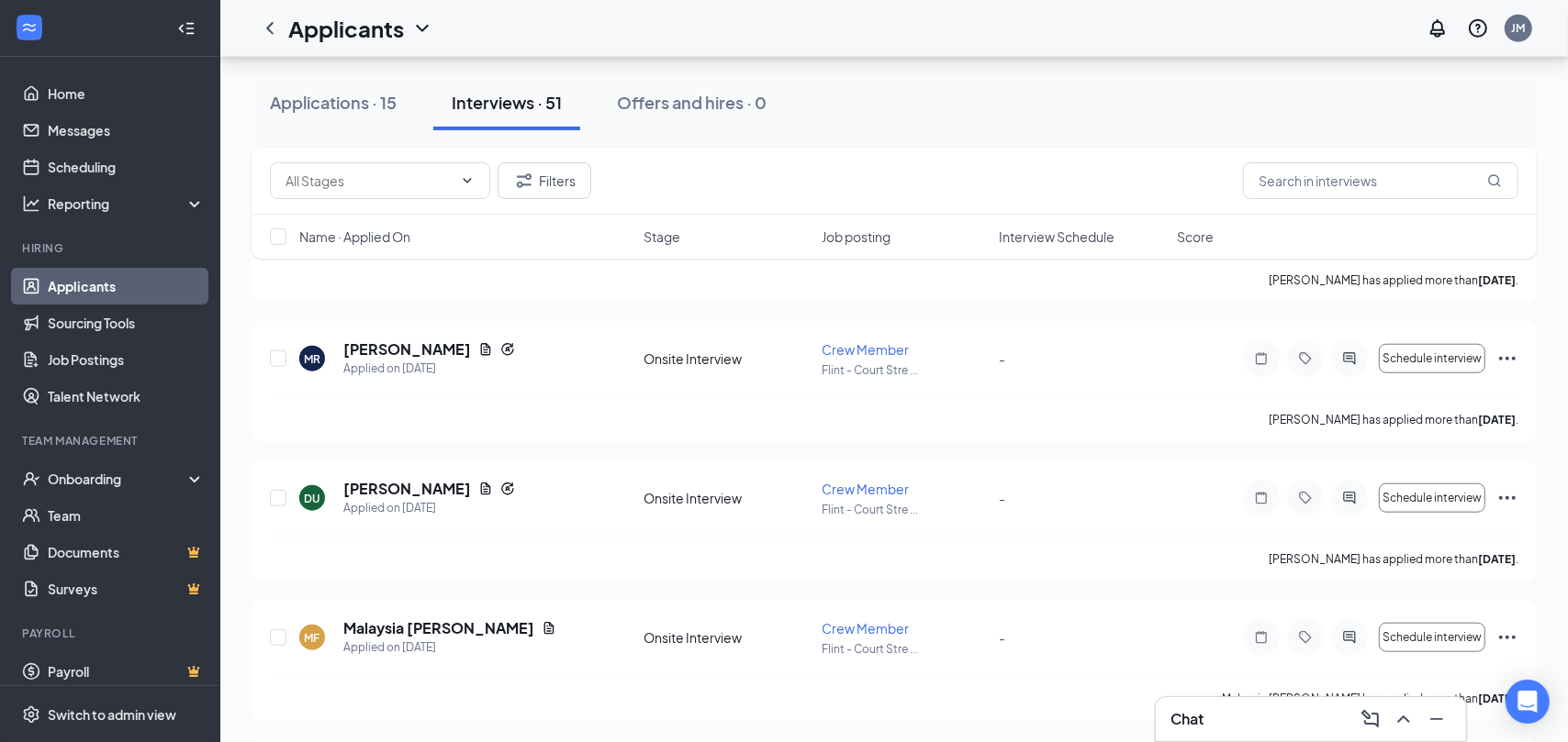
scroll to position [1742, 0]
